Goal: Task Accomplishment & Management: Manage account settings

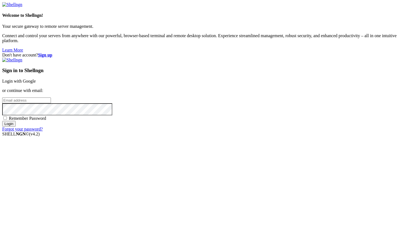
click at [36, 83] on link "Login with Google" at bounding box center [19, 81] width 34 height 5
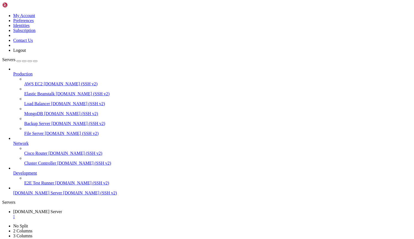
scroll to position [421, 0]
click at [14, 57] on span "Servers" at bounding box center [8, 59] width 13 height 5
click at [24, 6] on img at bounding box center [18, 5] width 32 height 6
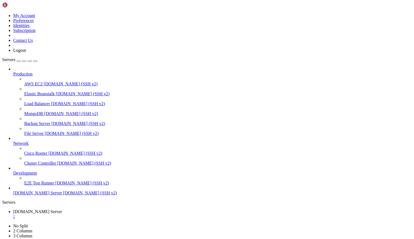
click at [12, 57] on span "Servers" at bounding box center [8, 59] width 13 height 5
click at [116, 214] on div "" at bounding box center [212, 216] width 398 height 5
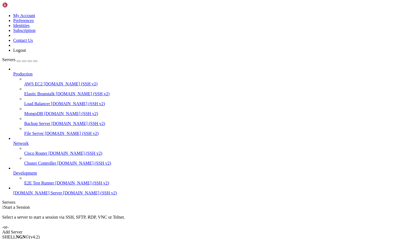
click at [240, 230] on div "Add Server" at bounding box center [207, 232] width 410 height 5
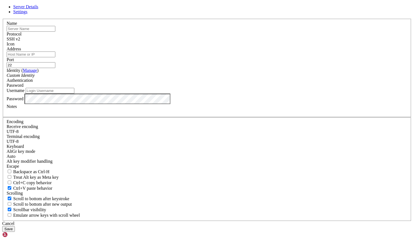
click at [55, 32] on input "text" at bounding box center [31, 29] width 49 height 6
paste input "[URL]"
type input "[URL]"
click at [55, 57] on input "Address" at bounding box center [31, 54] width 49 height 6
paste input "[DOMAIN_NAME]"
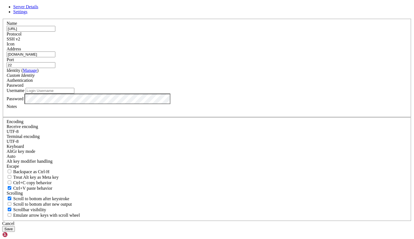
type input "[DOMAIN_NAME]"
click at [23, 88] on span "Password" at bounding box center [15, 85] width 17 height 5
click at [55, 68] on input "22" at bounding box center [31, 65] width 49 height 6
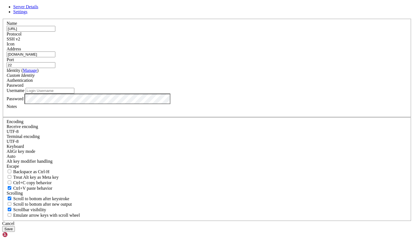
click at [55, 68] on input "22" at bounding box center [31, 65] width 49 height 6
type input "2"
paste input "18765"
type input "18765"
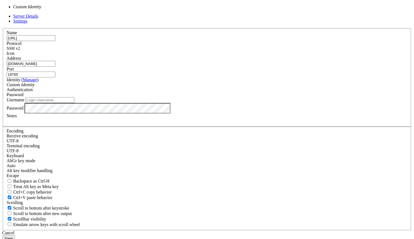
click at [189, 87] on div "Custom Identity" at bounding box center [207, 84] width 401 height 5
click at [37, 82] on link "Manage" at bounding box center [30, 79] width 14 height 5
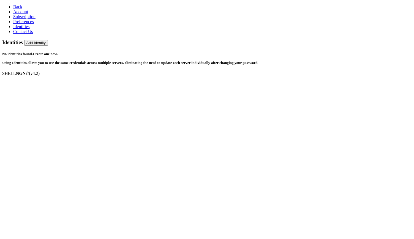
click at [18, 8] on link "Back" at bounding box center [17, 6] width 9 height 5
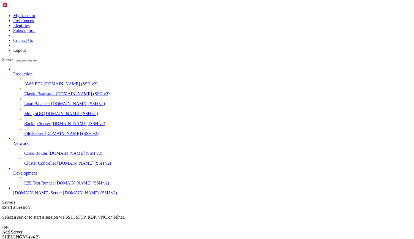
click at [246, 230] on div "Add Server" at bounding box center [207, 232] width 410 height 5
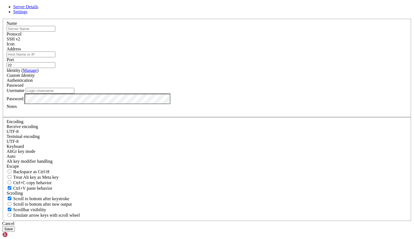
click at [55, 68] on input "22" at bounding box center [31, 65] width 49 height 6
paste input "18765"
type input "18765"
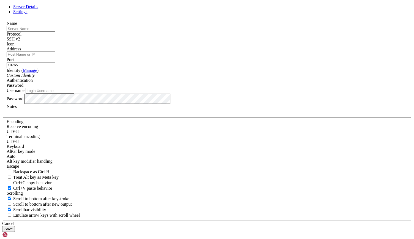
click at [210, 78] on div "Custom Identity" at bounding box center [207, 75] width 401 height 5
click at [37, 73] on link "Manage" at bounding box center [30, 70] width 14 height 5
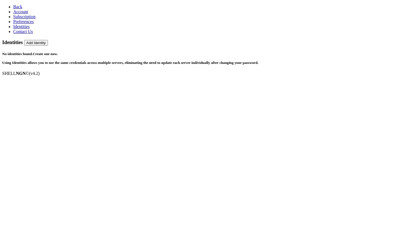
click at [17, 14] on span "Account" at bounding box center [20, 11] width 15 height 5
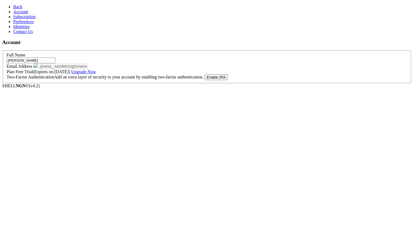
click at [19, 19] on span "Subscription" at bounding box center [24, 16] width 22 height 5
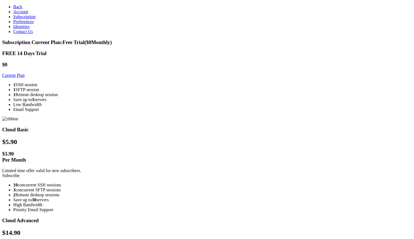
click at [26, 29] on span "Identities" at bounding box center [21, 26] width 17 height 5
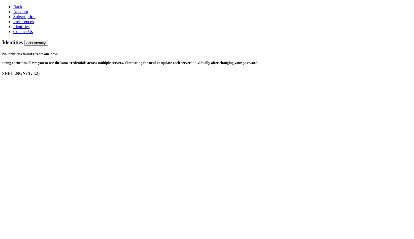
click at [24, 24] on span "Preferences" at bounding box center [23, 21] width 21 height 5
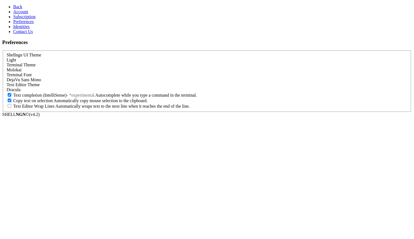
click at [25, 14] on link "Account" at bounding box center [20, 11] width 15 height 5
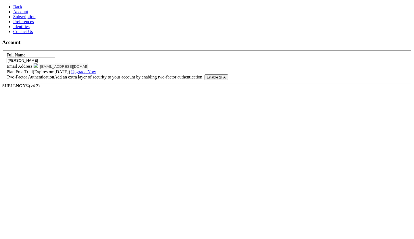
click at [15, 4] on link "Back" at bounding box center [17, 6] width 9 height 5
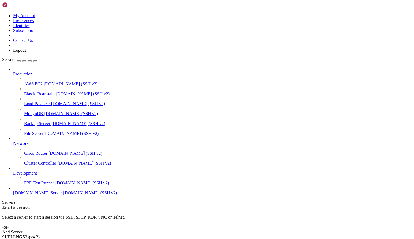
click at [42, 195] on span "[DOMAIN_NAME] Server" at bounding box center [37, 192] width 49 height 5
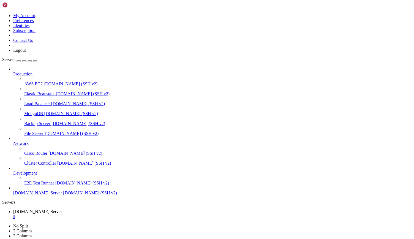
click at [116, 214] on div "" at bounding box center [212, 216] width 398 height 5
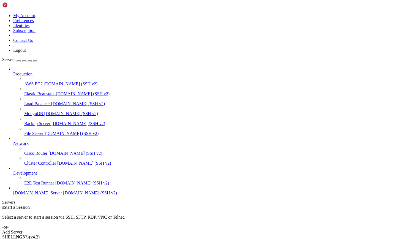
click at [241, 230] on div "Add Server" at bounding box center [207, 232] width 410 height 5
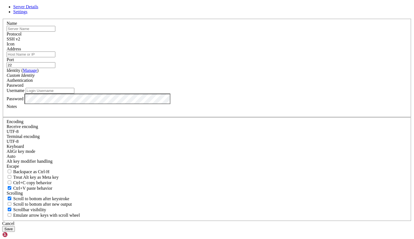
click at [37, 73] on link "Manage" at bounding box center [30, 70] width 14 height 5
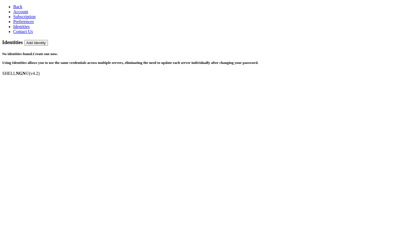
click at [48, 40] on button "Add Identity" at bounding box center [36, 43] width 24 height 6
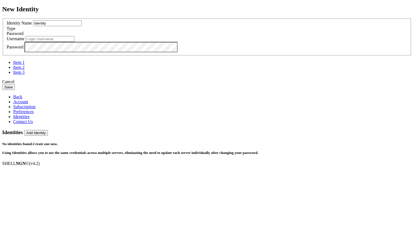
click at [82, 26] on input "Identity" at bounding box center [57, 23] width 49 height 6
type input "[URL]"
click at [257, 36] on div "Password" at bounding box center [207, 33] width 401 height 5
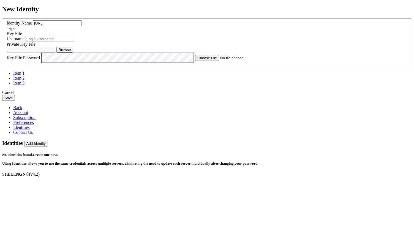
click at [74, 42] on input "text" at bounding box center [50, 39] width 49 height 6
paste input "unite3mDM$HNN"
type input "unite3mDM$HNN"
click at [73, 53] on button "Browse" at bounding box center [64, 50] width 17 height 6
